Goal: Information Seeking & Learning: Find specific fact

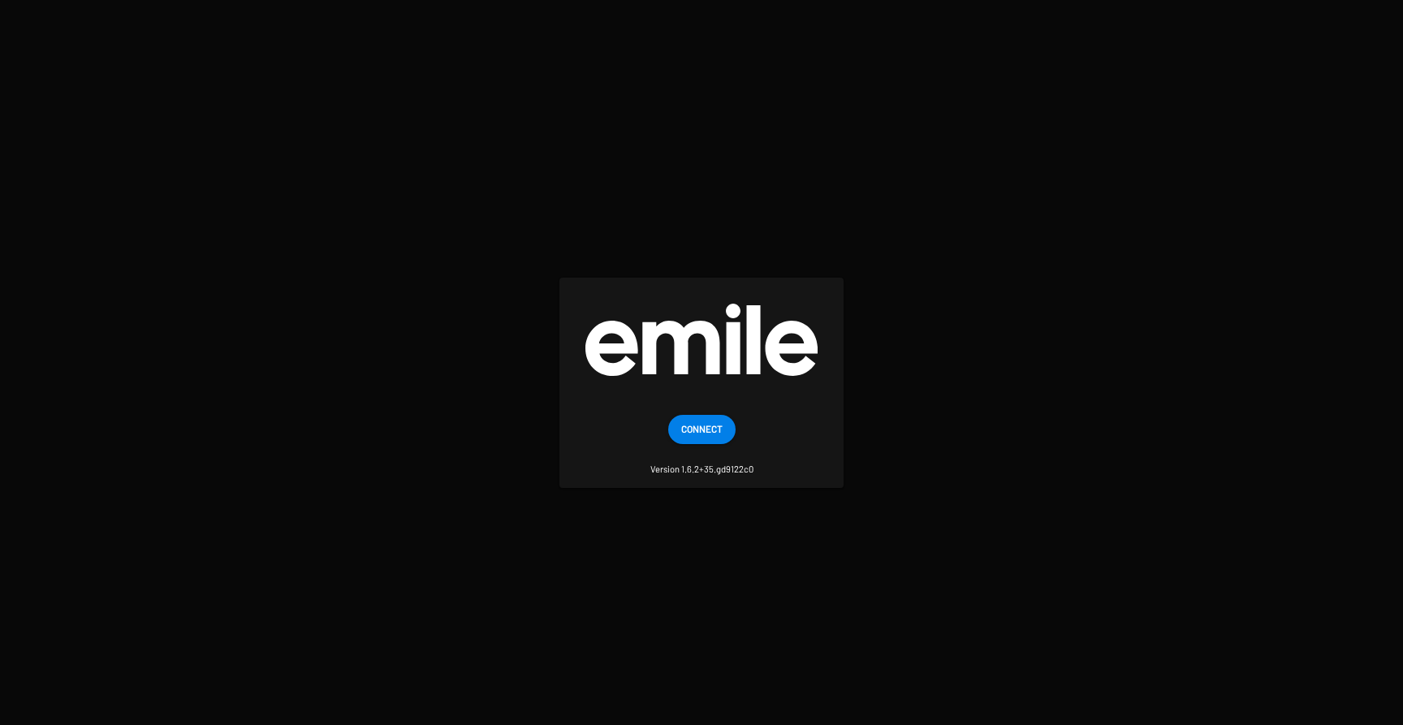
click at [703, 433] on span "Connect" at bounding box center [701, 428] width 41 height 29
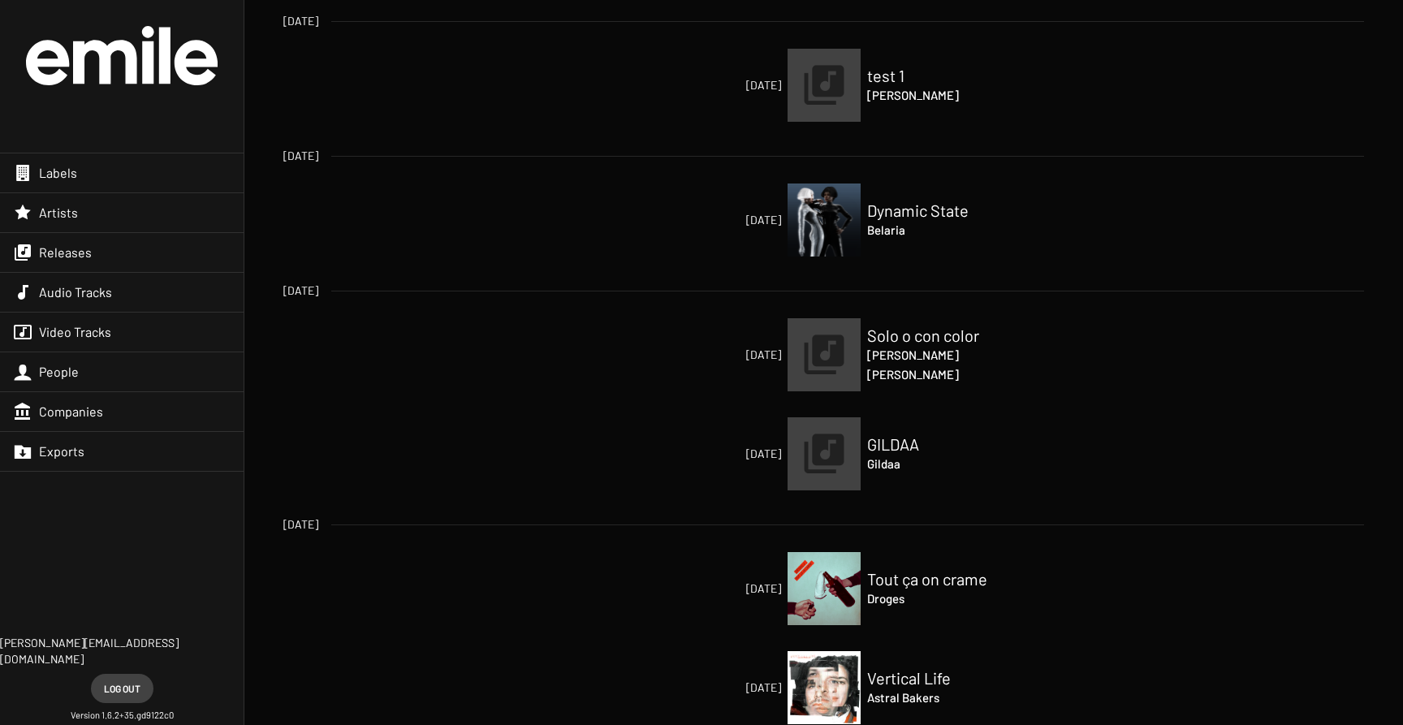
click at [41, 252] on span "Releases" at bounding box center [65, 252] width 53 height 16
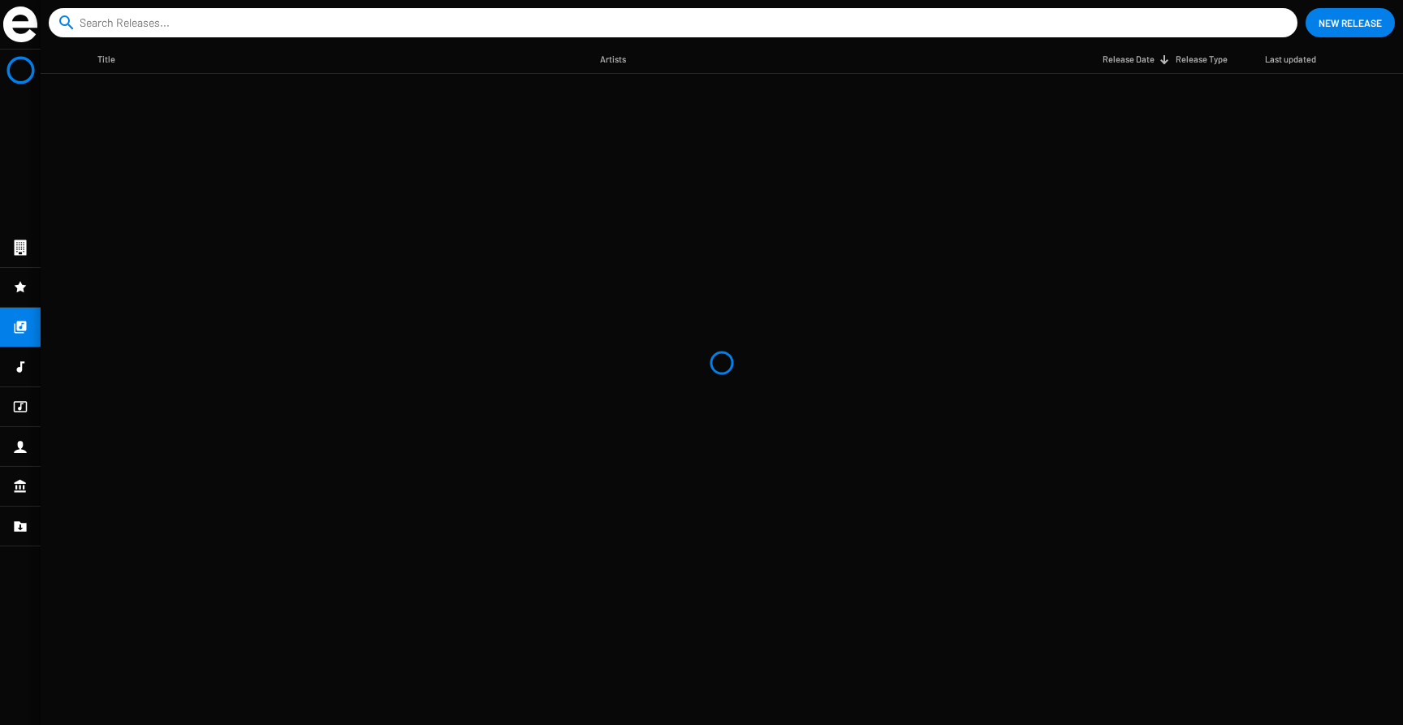
click at [180, 21] on input at bounding box center [676, 22] width 1193 height 29
type input "d"
type input "-"
click at [254, 15] on input at bounding box center [676, 22] width 1193 height 29
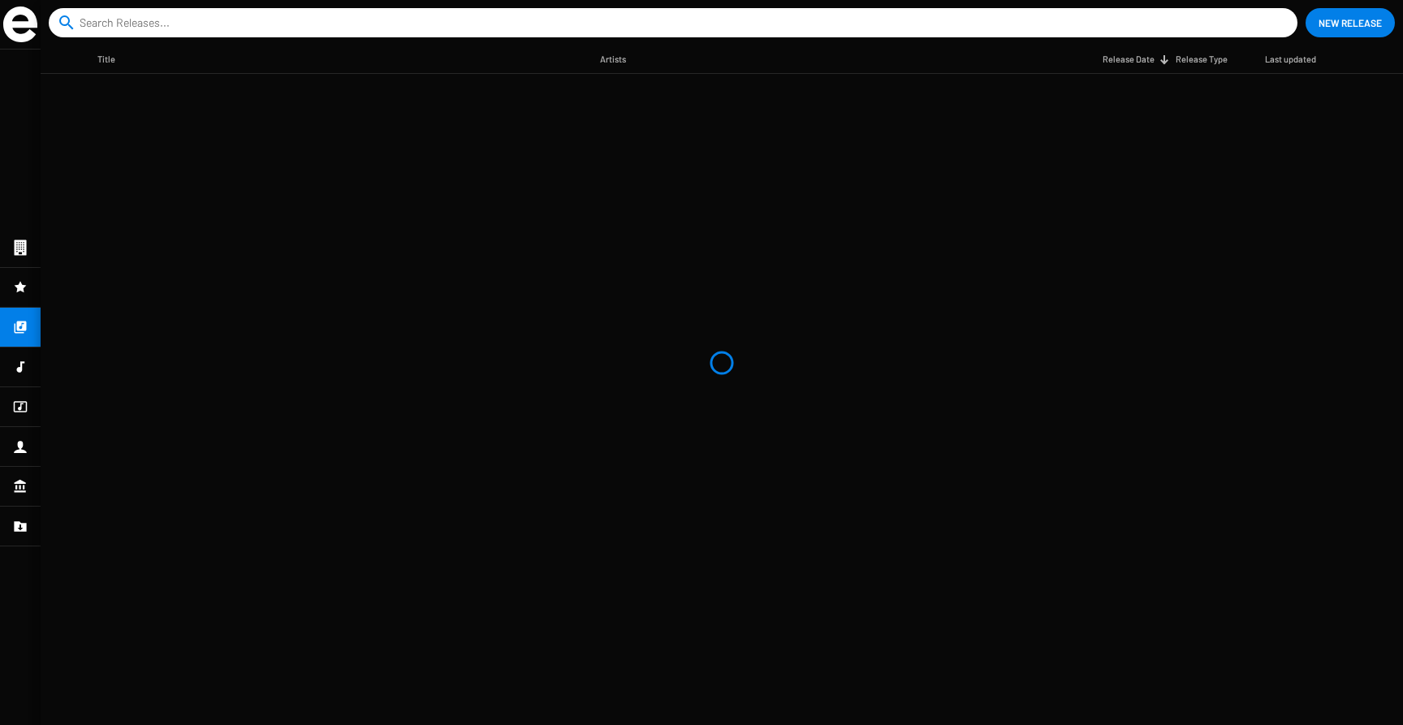
click at [254, 15] on input at bounding box center [676, 22] width 1193 height 29
drag, startPoint x: 254, startPoint y: 15, endPoint x: 0, endPoint y: 341, distance: 413.6
click at [1, 335] on app-catalog "search close New Release Title Artists Release Date Release Type Last updated" at bounding box center [701, 362] width 1403 height 725
click at [28, 341] on mat-nav-list at bounding box center [20, 387] width 41 height 675
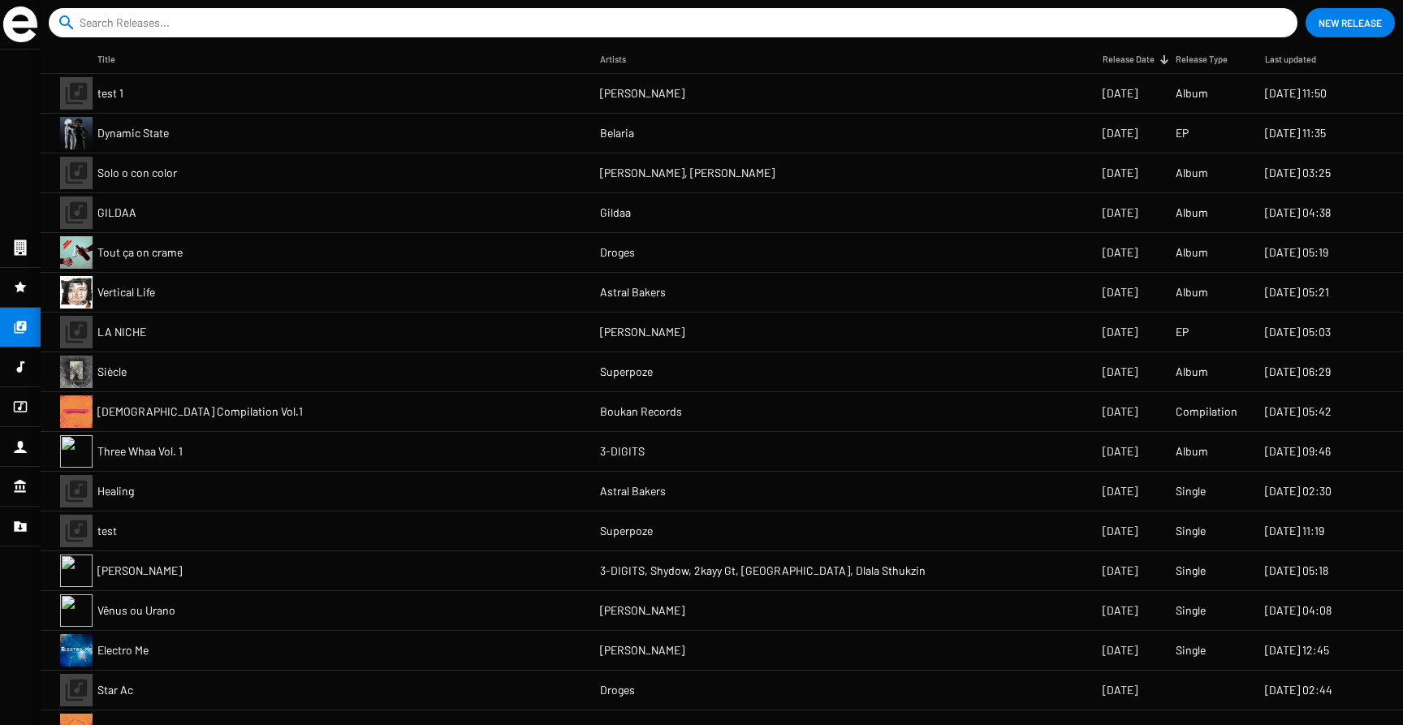
click at [208, 20] on input at bounding box center [676, 22] width 1193 height 29
type input "d"
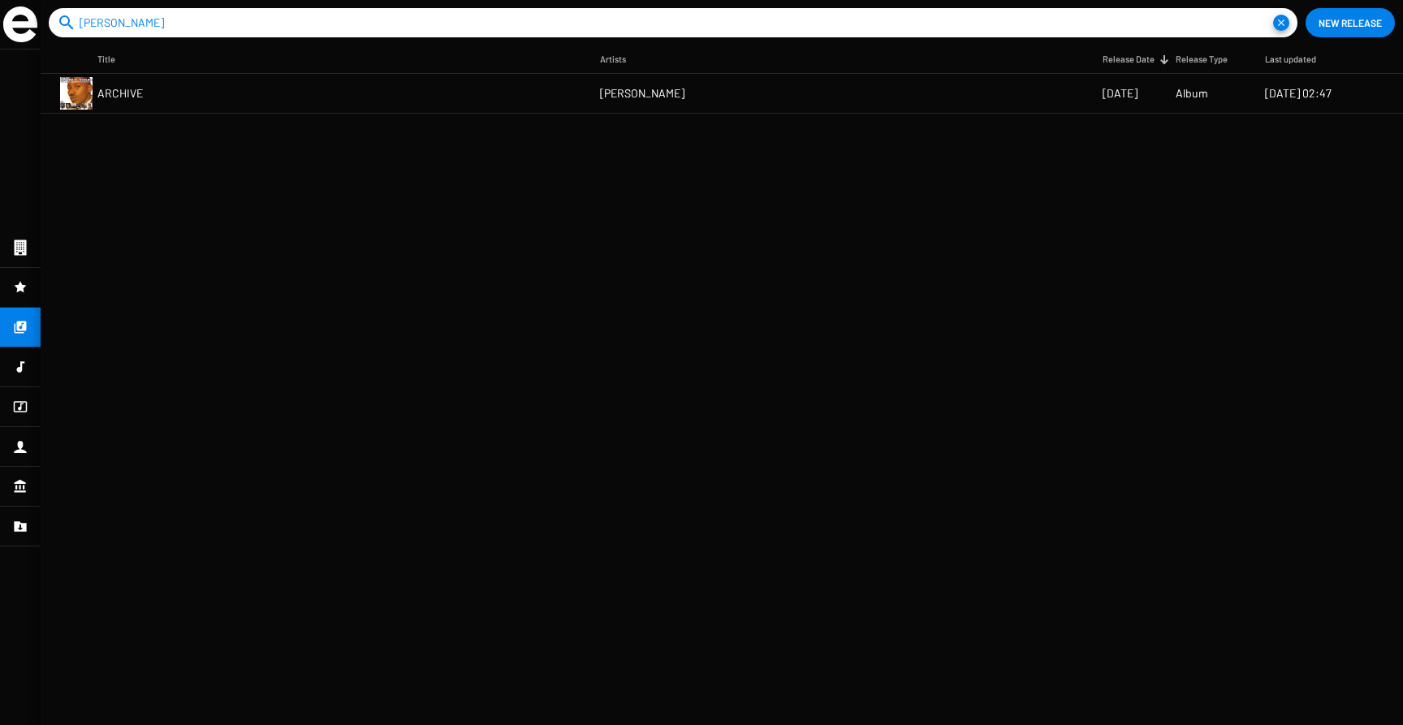
type input "[PERSON_NAME]"
click at [128, 94] on span "ARCHIVE" at bounding box center [119, 93] width 45 height 16
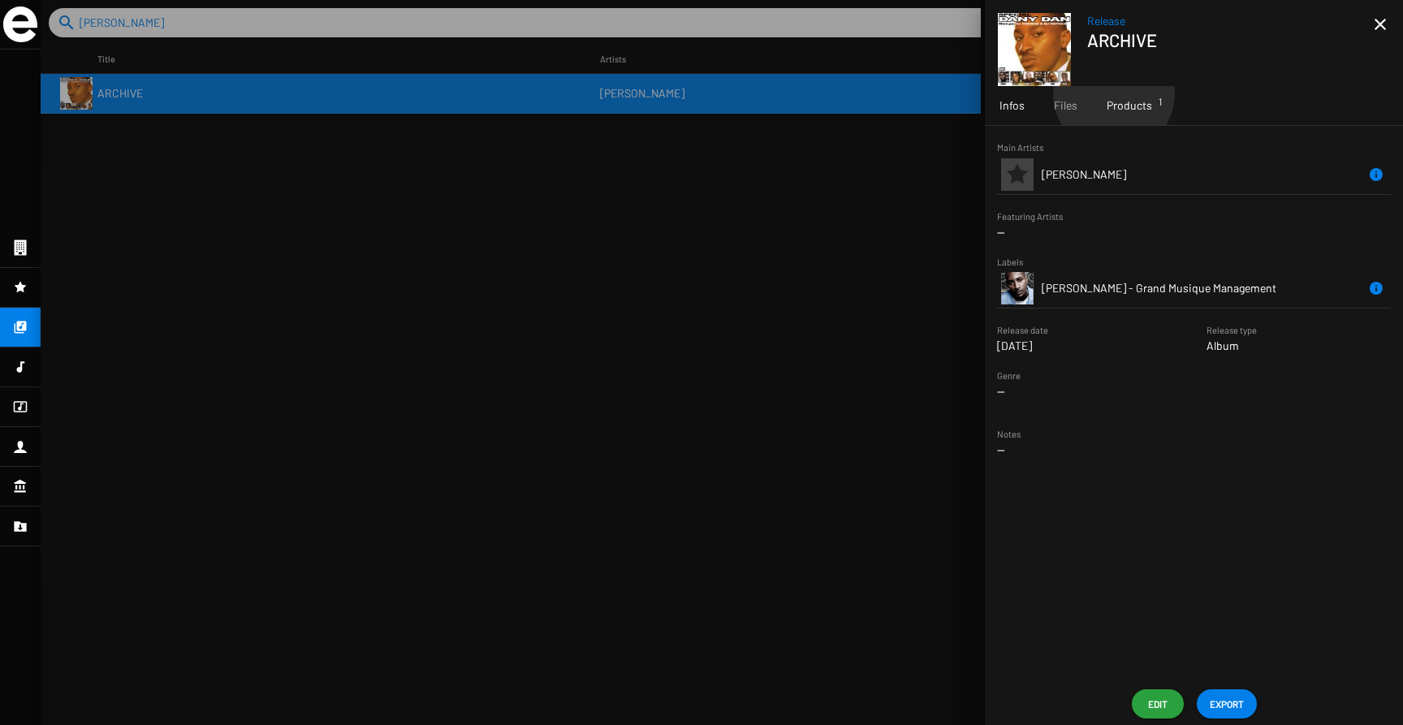
click at [1113, 93] on div "Products 1" at bounding box center [1129, 105] width 75 height 39
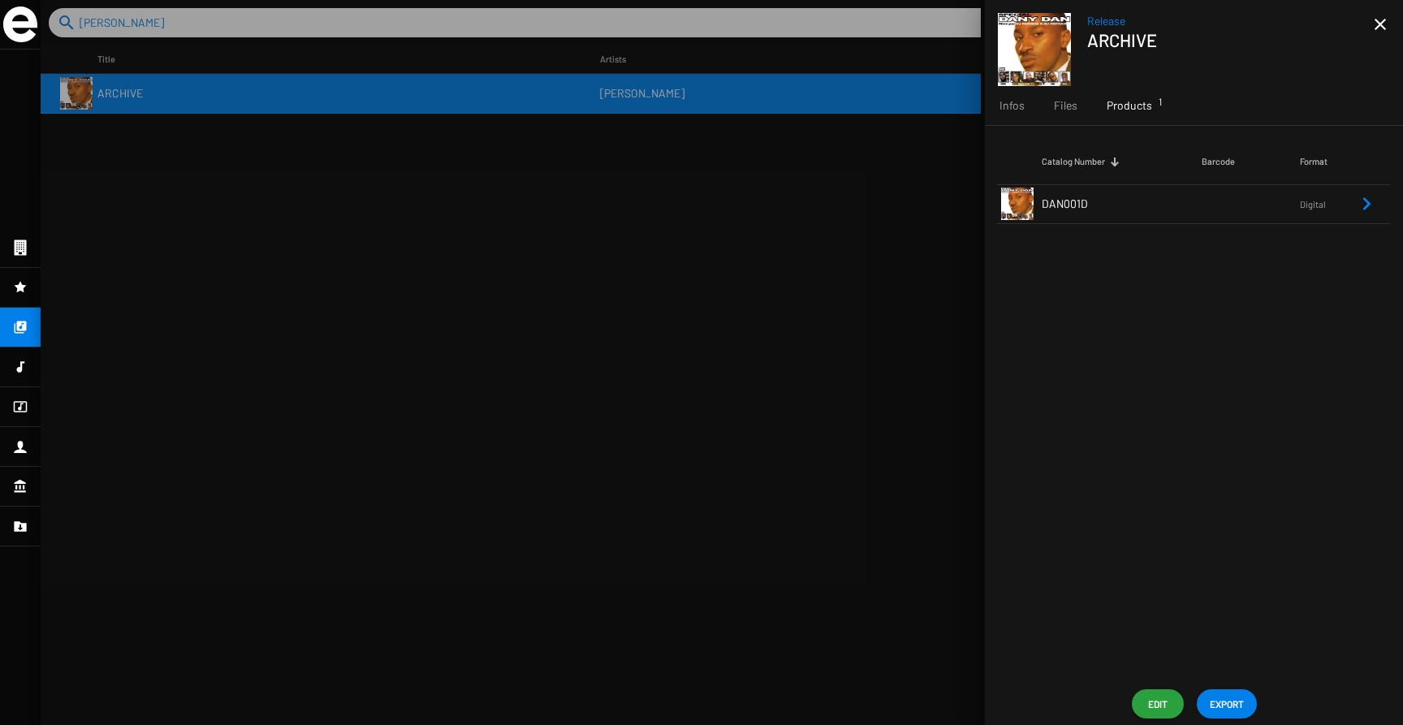
click at [1061, 198] on span "DAN001D" at bounding box center [1064, 203] width 46 height 14
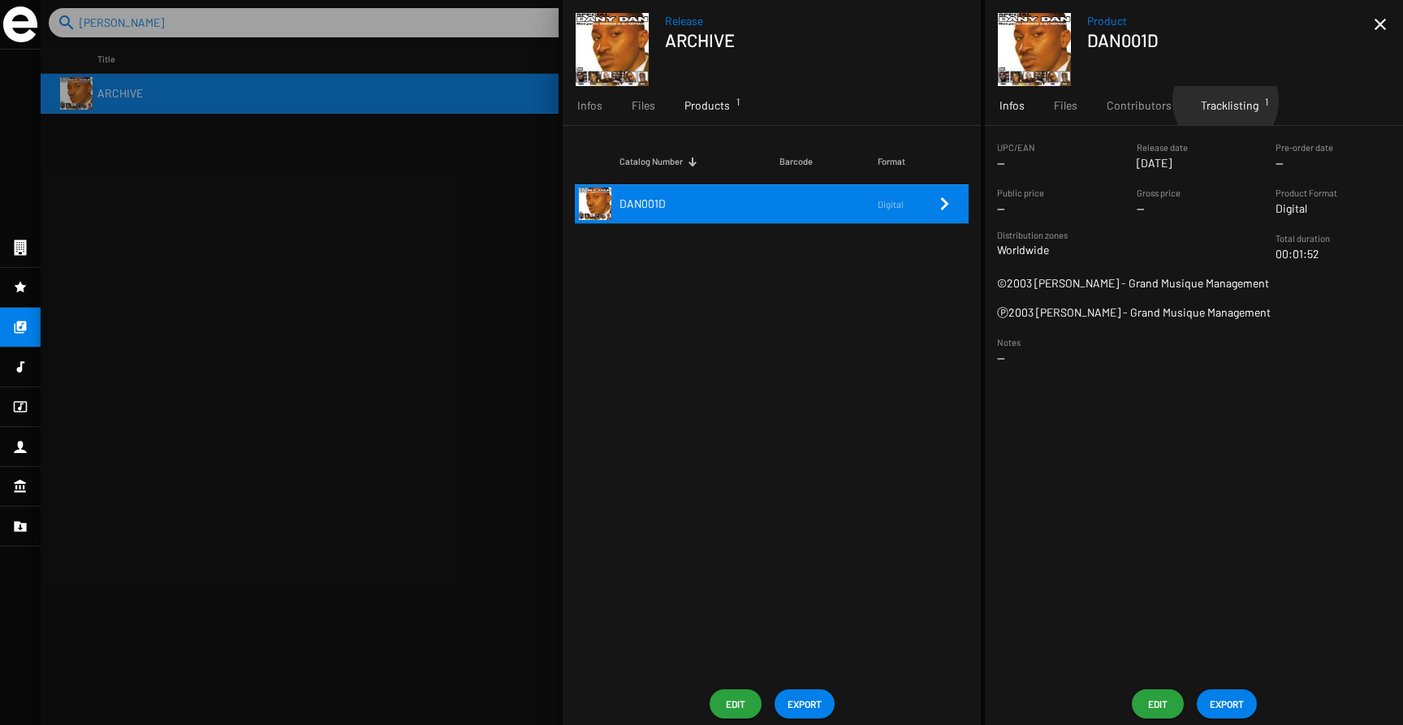
click at [1222, 101] on span "Tracklisting 1" at bounding box center [1230, 105] width 58 height 16
